Goal: Check status: Check status

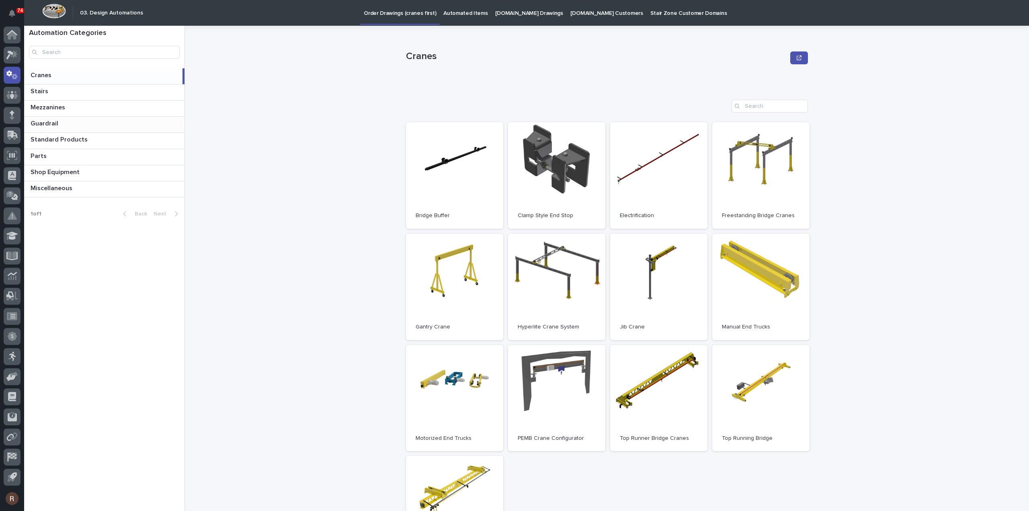
click at [56, 119] on p "Guardrail" at bounding box center [45, 122] width 29 height 9
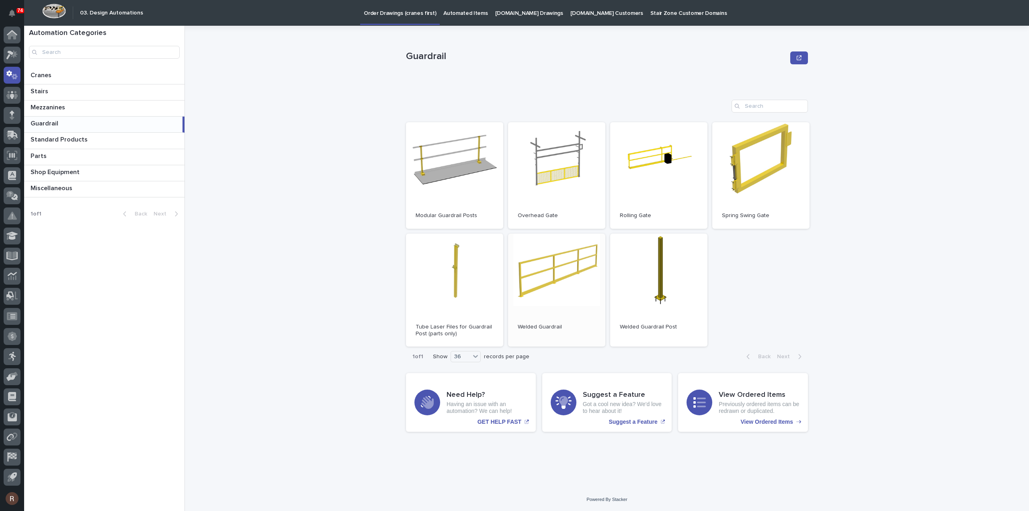
click at [561, 277] on link "Open" at bounding box center [556, 290] width 97 height 113
click at [452, 175] on span "Open" at bounding box center [454, 175] width 14 height 6
click at [56, 88] on p at bounding box center [106, 92] width 151 height 8
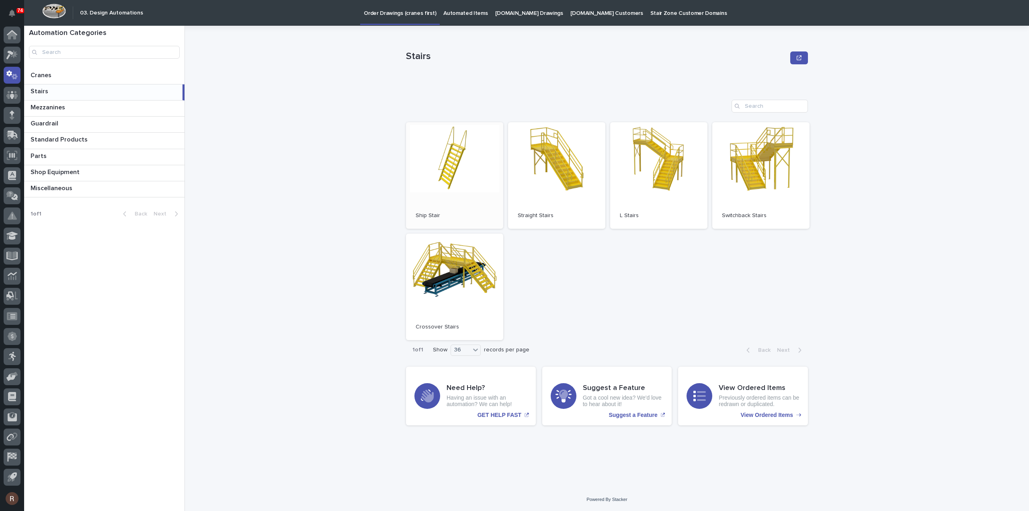
click at [463, 166] on link "Open" at bounding box center [454, 175] width 97 height 107
click at [559, 171] on link "Open" at bounding box center [556, 175] width 97 height 107
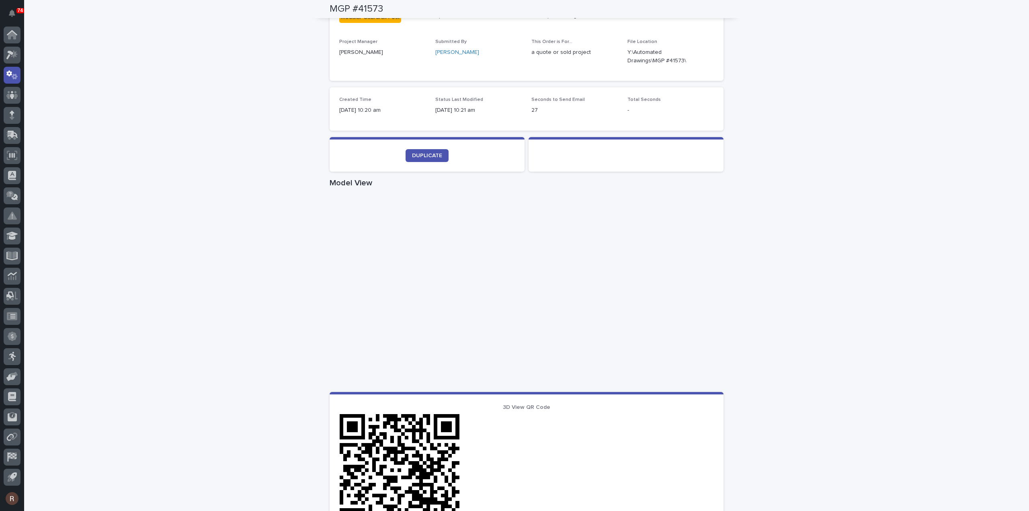
scroll to position [40, 0]
